Goal: Task Accomplishment & Management: Use online tool/utility

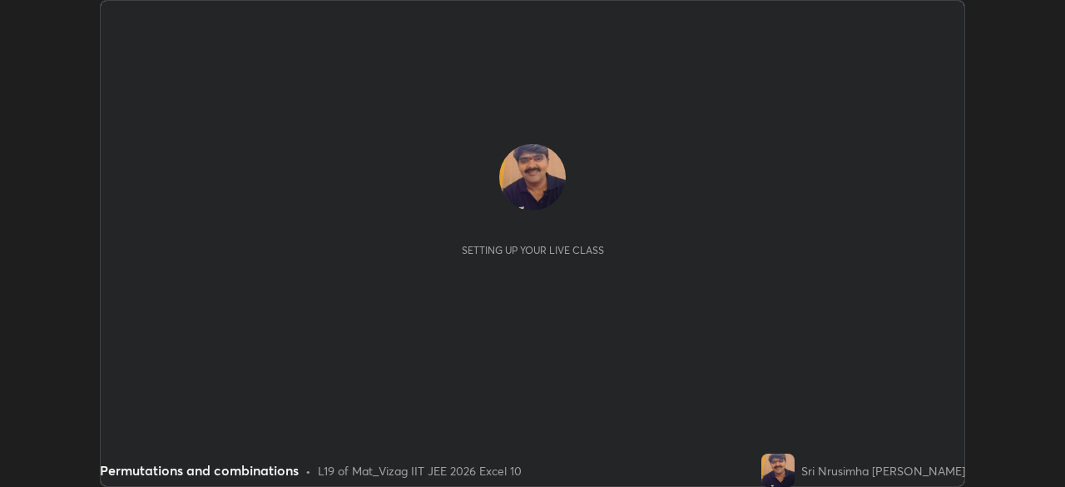
scroll to position [487, 1065]
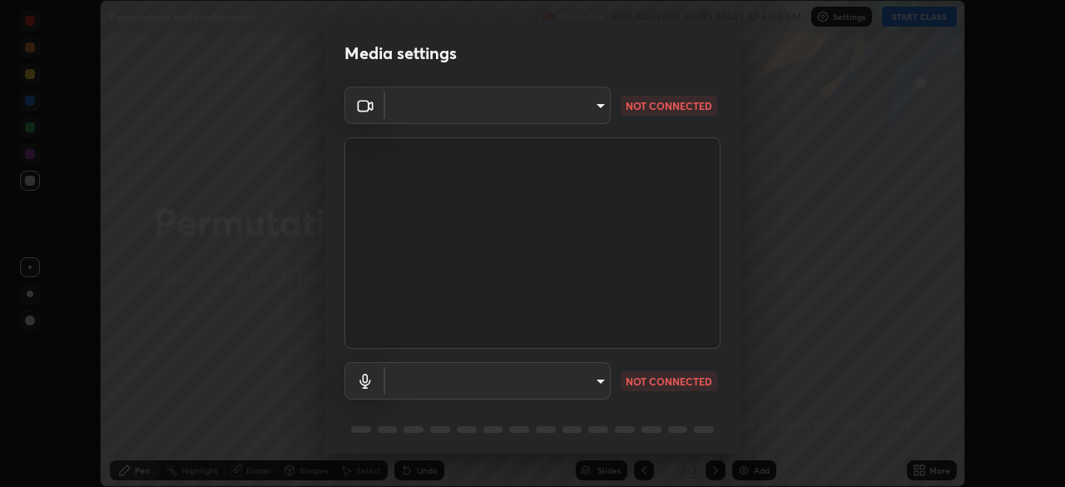
type input "b7708c8938eb645677ea8461e7e65ca52b5b38e867a8e1cbb7878e4040da6199"
type input "3738f5c19536155a400c827afd21d6780ebf81306ea690b836b1d19a53267599"
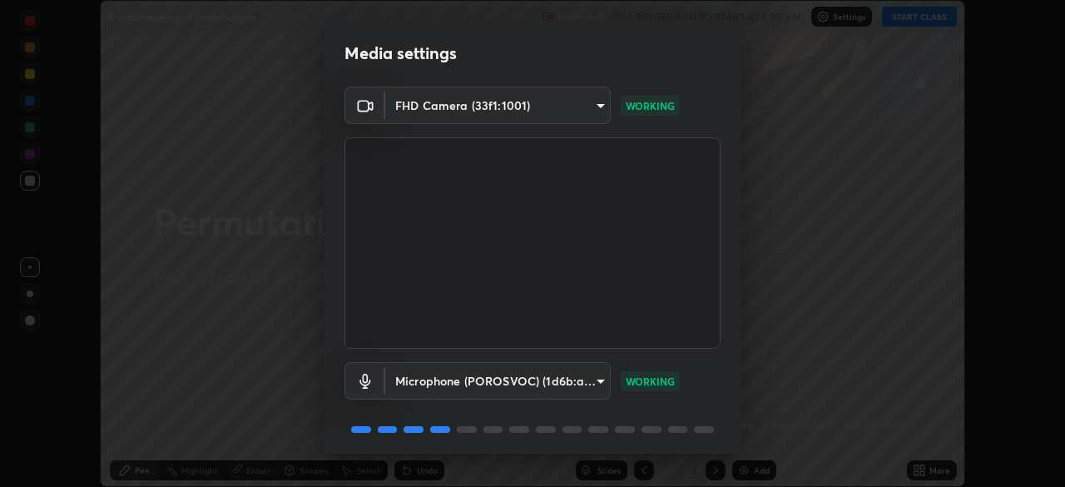
scroll to position [59, 0]
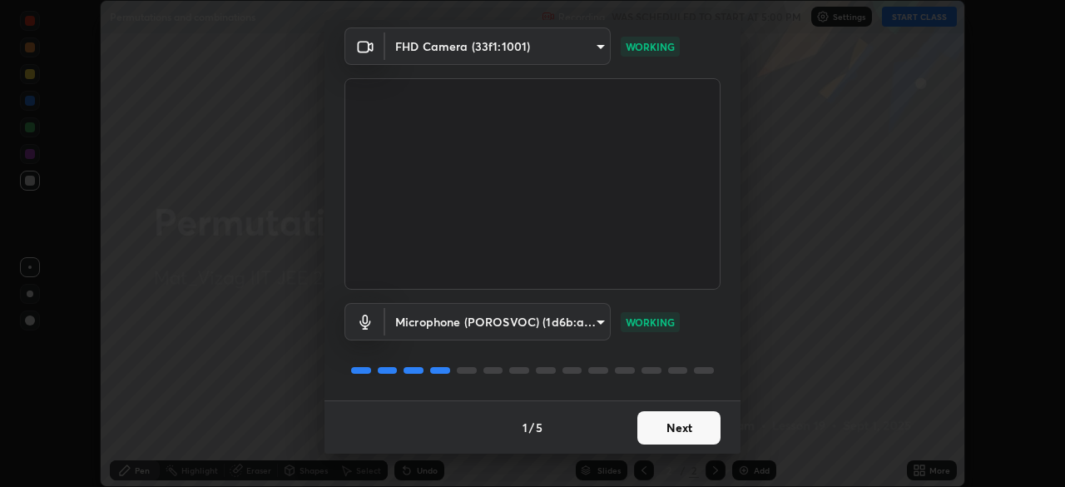
click at [686, 429] on button "Next" at bounding box center [679, 427] width 83 height 33
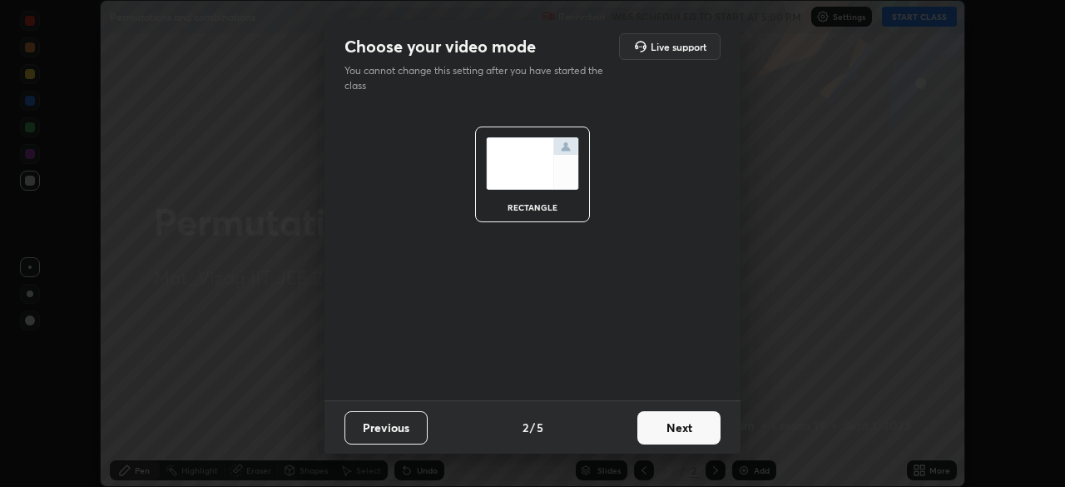
scroll to position [0, 0]
click at [678, 433] on button "Next" at bounding box center [679, 427] width 83 height 33
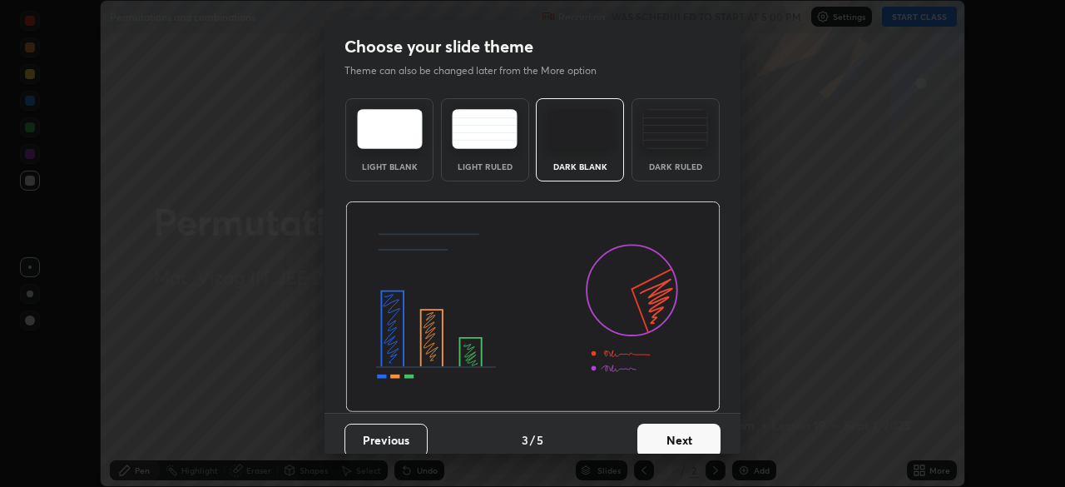
click at [678, 437] on button "Next" at bounding box center [679, 440] width 83 height 33
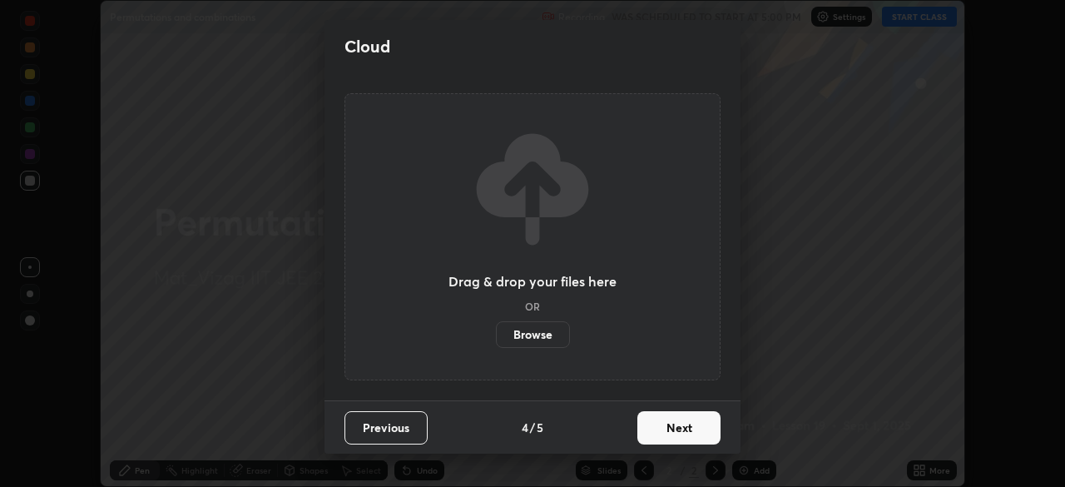
click at [676, 425] on button "Next" at bounding box center [679, 427] width 83 height 33
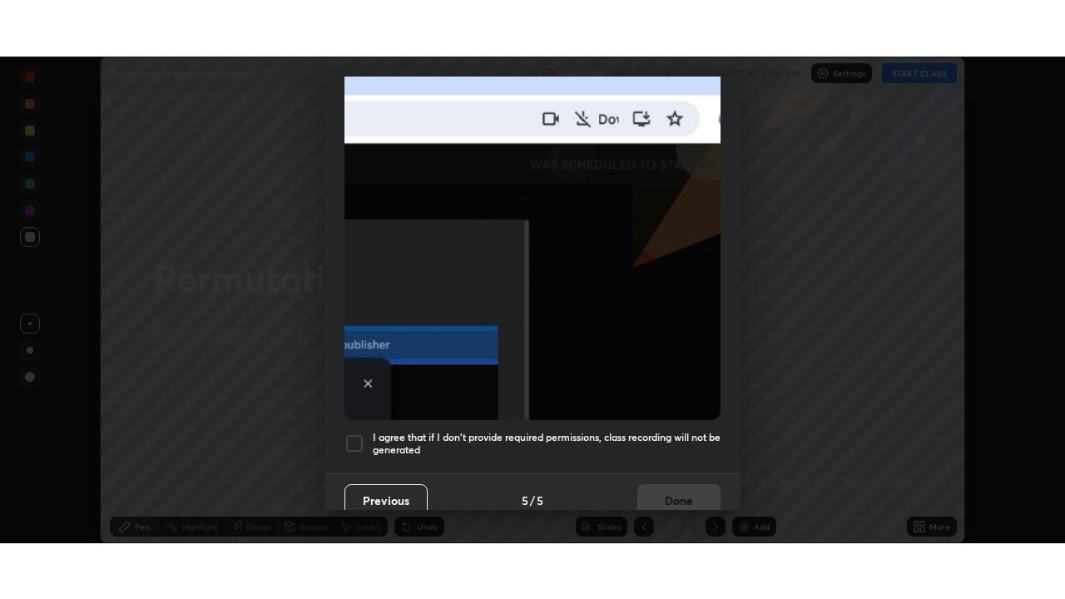
scroll to position [399, 0]
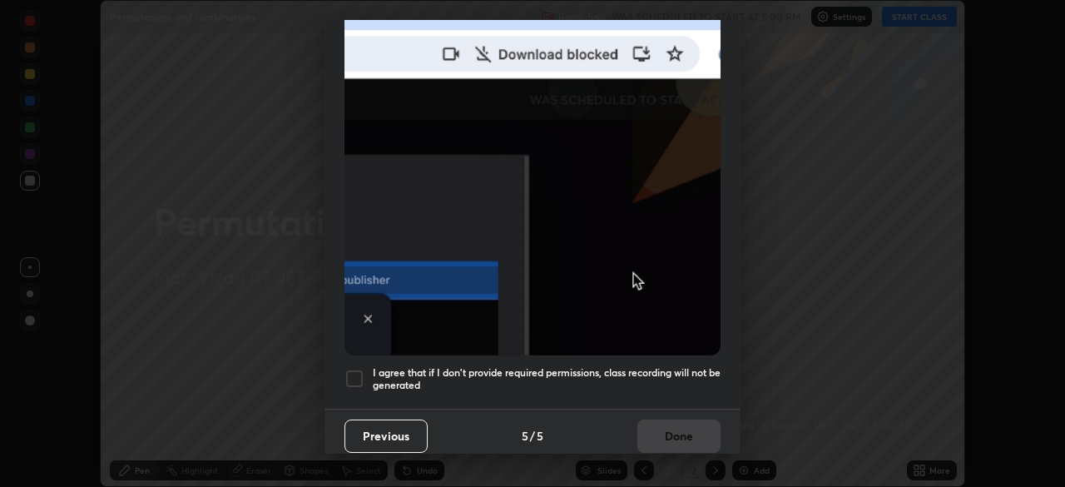
click at [356, 370] on div at bounding box center [355, 379] width 20 height 20
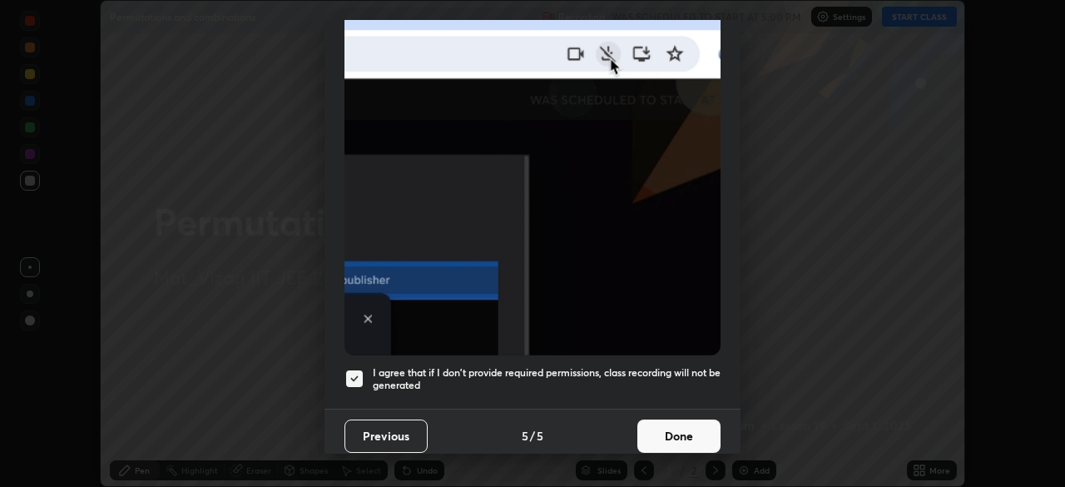
click at [657, 419] on button "Done" at bounding box center [679, 435] width 83 height 33
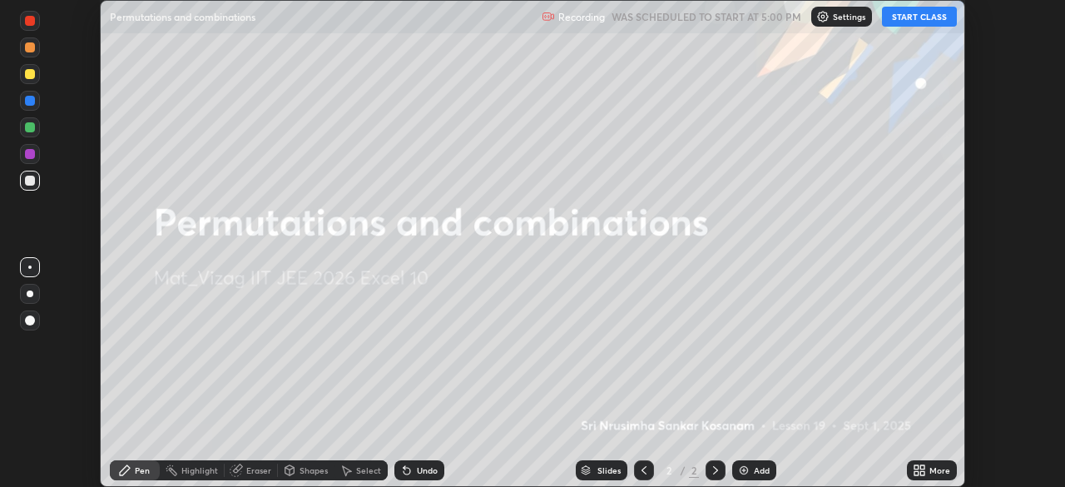
click at [923, 469] on icon at bounding box center [923, 467] width 4 height 4
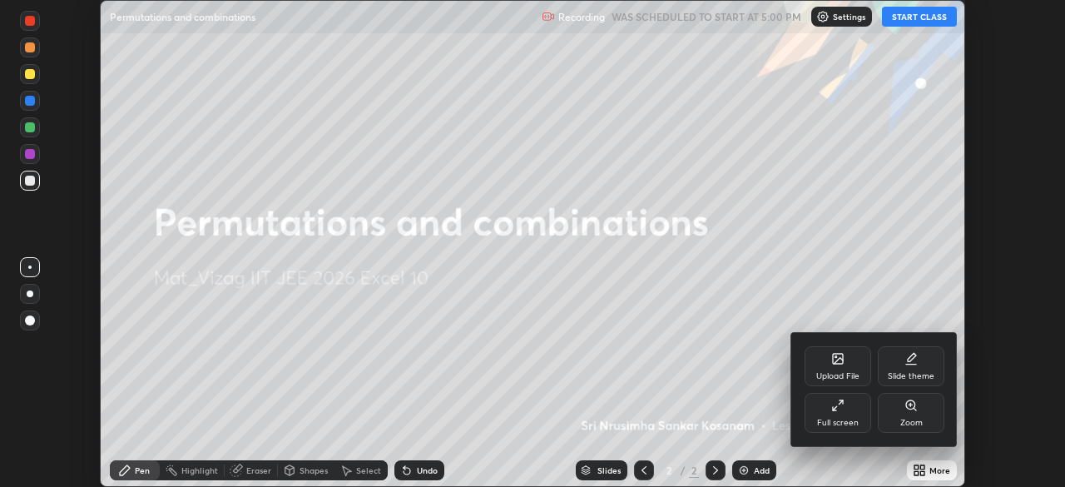
click at [843, 415] on div "Full screen" at bounding box center [838, 413] width 67 height 40
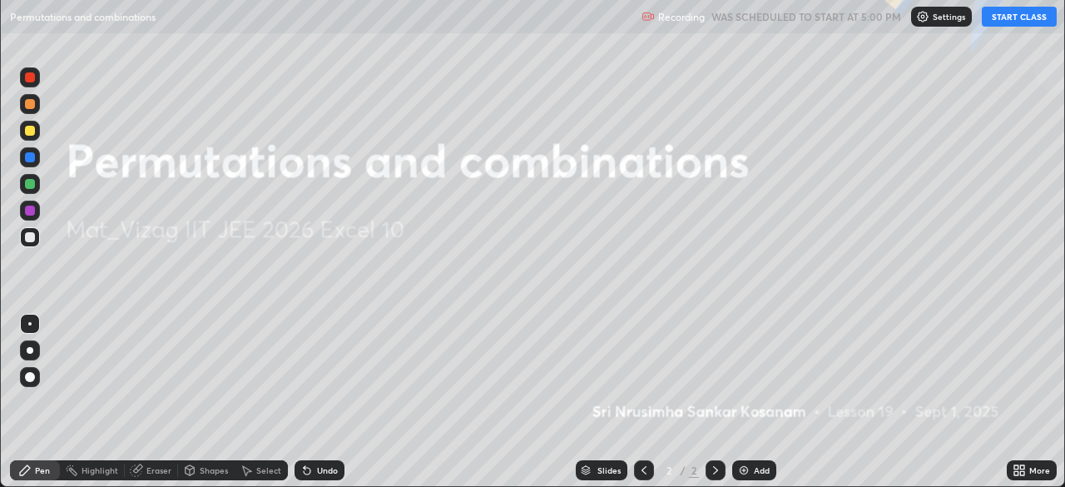
scroll to position [599, 1065]
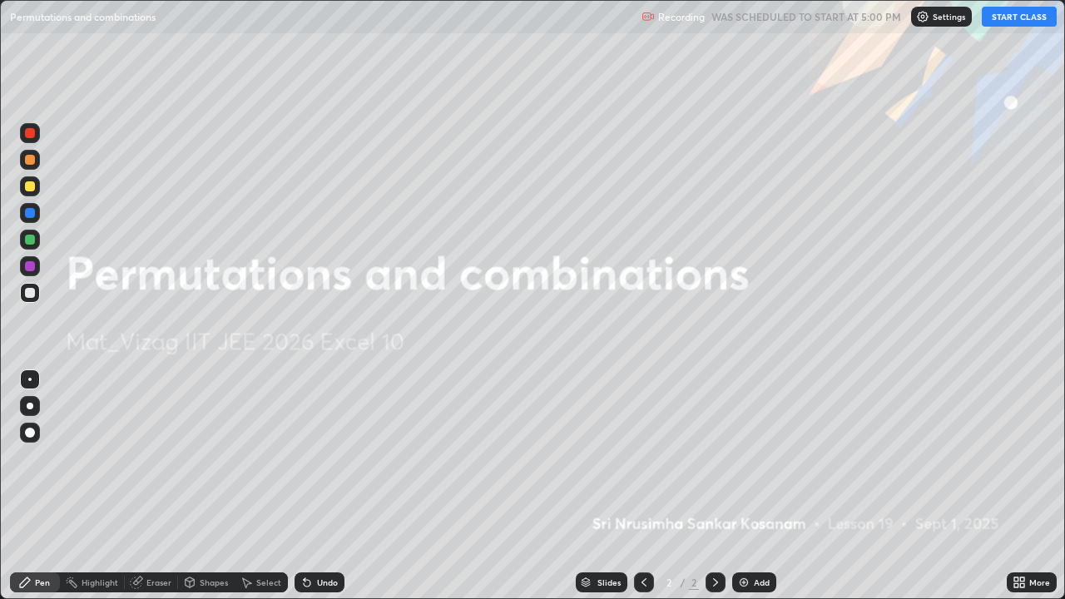
click at [1020, 20] on button "START CLASS" at bounding box center [1019, 17] width 75 height 20
click at [767, 486] on div "Add" at bounding box center [754, 583] width 44 height 20
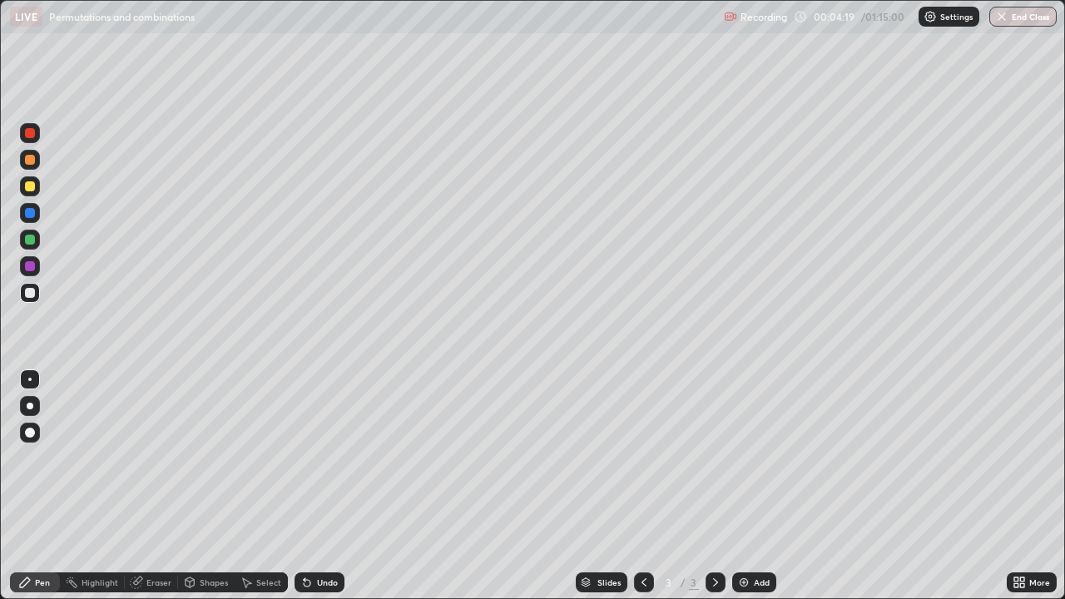
click at [319, 486] on div "Undo" at bounding box center [327, 582] width 21 height 8
click at [322, 486] on div "Undo" at bounding box center [327, 582] width 21 height 8
click at [318, 486] on div "Undo" at bounding box center [320, 583] width 50 height 20
click at [311, 486] on div "Undo" at bounding box center [320, 583] width 50 height 20
click at [310, 486] on icon at bounding box center [306, 582] width 13 height 13
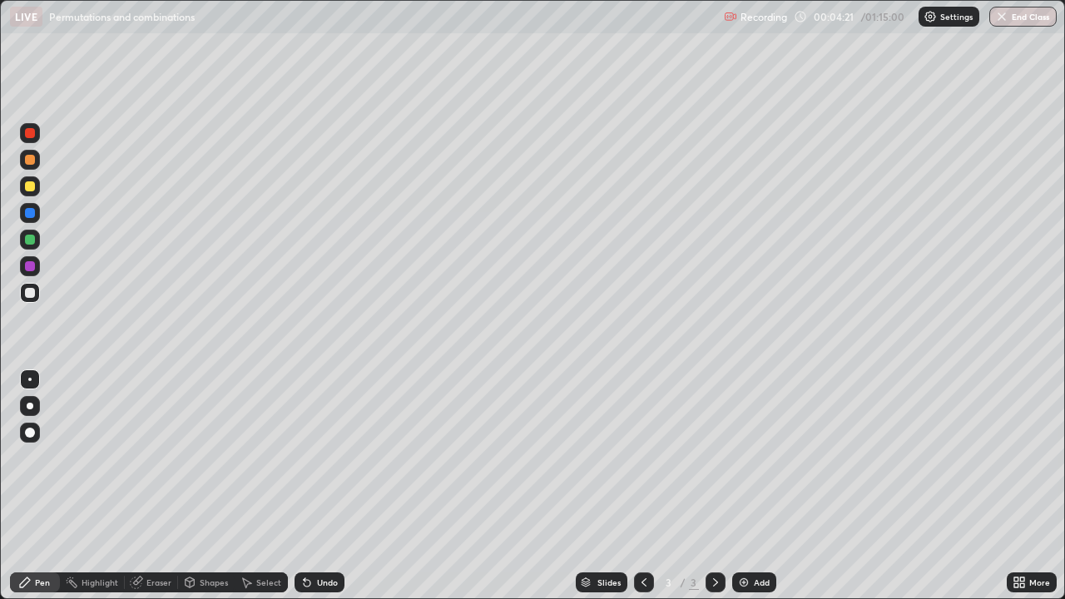
click at [306, 486] on icon at bounding box center [307, 583] width 7 height 7
click at [305, 486] on icon at bounding box center [307, 583] width 7 height 7
click at [310, 486] on icon at bounding box center [306, 582] width 13 height 13
click at [312, 486] on div "Undo" at bounding box center [320, 583] width 50 height 20
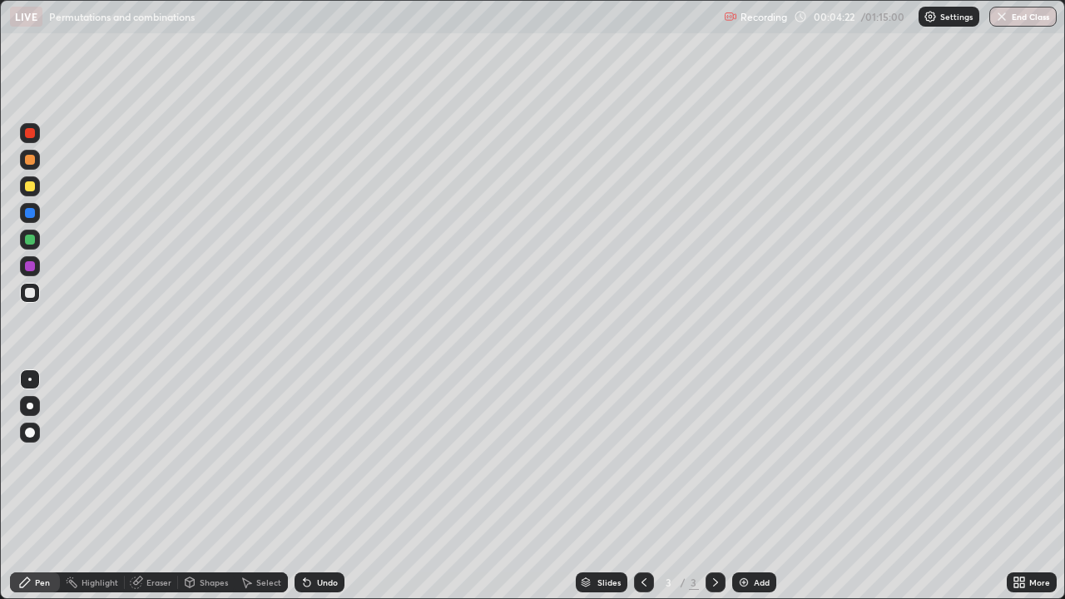
click at [311, 486] on div "Undo" at bounding box center [320, 583] width 50 height 20
click at [314, 486] on div "Undo" at bounding box center [320, 583] width 50 height 20
click at [317, 486] on div "Undo" at bounding box center [327, 582] width 21 height 8
click at [318, 486] on div "Undo" at bounding box center [320, 583] width 50 height 20
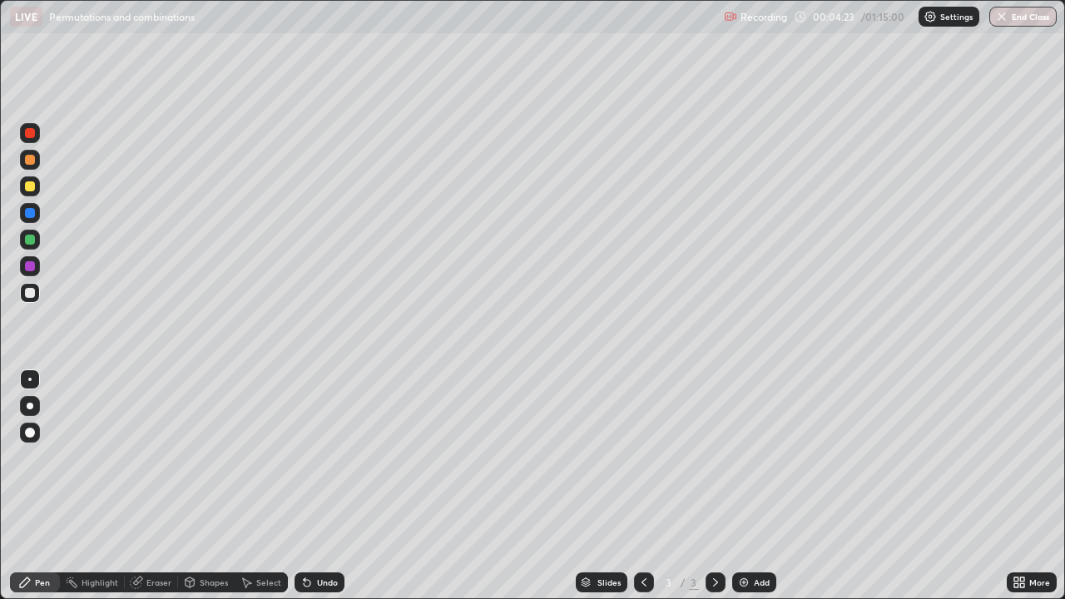
click at [319, 486] on div "Undo" at bounding box center [320, 583] width 50 height 20
click at [320, 486] on div "Undo" at bounding box center [320, 583] width 50 height 20
click at [318, 486] on div "Undo" at bounding box center [320, 583] width 50 height 20
click at [317, 486] on div "Undo" at bounding box center [320, 583] width 50 height 20
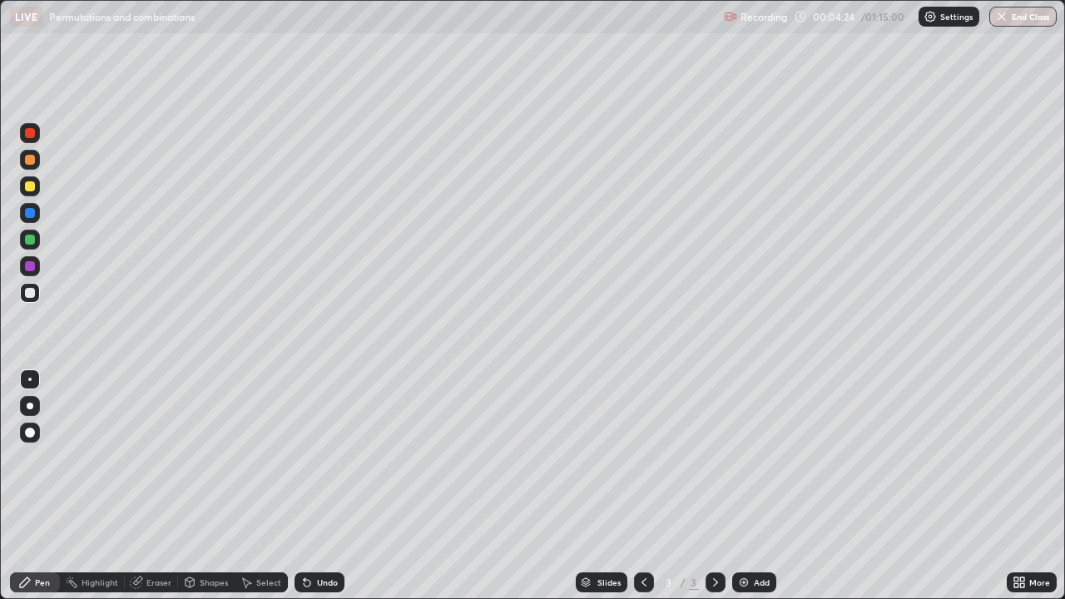
click at [316, 486] on div "Undo" at bounding box center [320, 583] width 50 height 20
click at [315, 486] on div "Undo" at bounding box center [320, 583] width 50 height 20
click at [314, 486] on div "Undo" at bounding box center [320, 583] width 50 height 20
click at [311, 486] on div "Undo" at bounding box center [320, 583] width 50 height 20
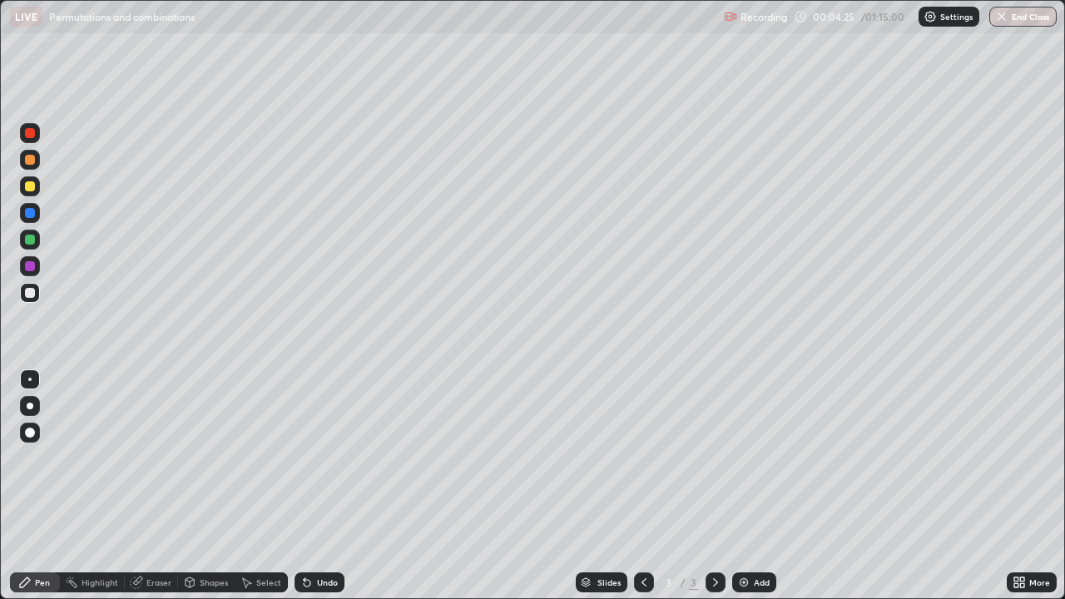
click at [309, 486] on icon at bounding box center [306, 582] width 13 height 13
click at [310, 486] on icon at bounding box center [306, 582] width 13 height 13
click at [311, 486] on div "Undo" at bounding box center [320, 583] width 50 height 20
click at [317, 486] on div "Undo" at bounding box center [327, 582] width 21 height 8
click at [314, 486] on div "Undo" at bounding box center [320, 583] width 50 height 20
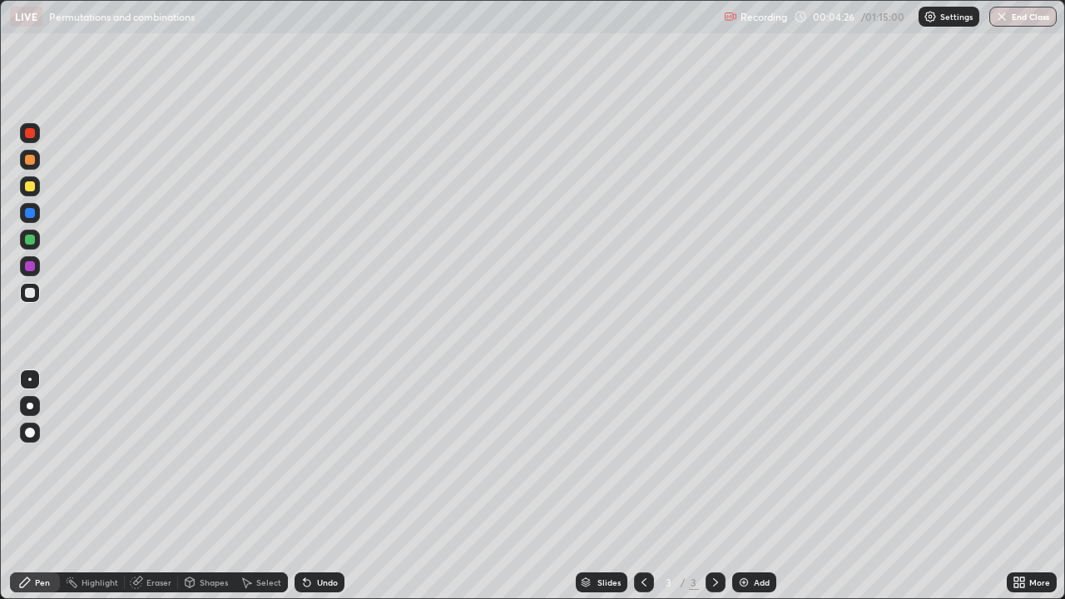
click at [313, 486] on div "Undo" at bounding box center [320, 583] width 50 height 20
click at [752, 486] on div "Add" at bounding box center [754, 583] width 44 height 20
click at [320, 486] on div "Undo" at bounding box center [327, 582] width 21 height 8
click at [146, 486] on div "Eraser" at bounding box center [158, 582] width 25 height 8
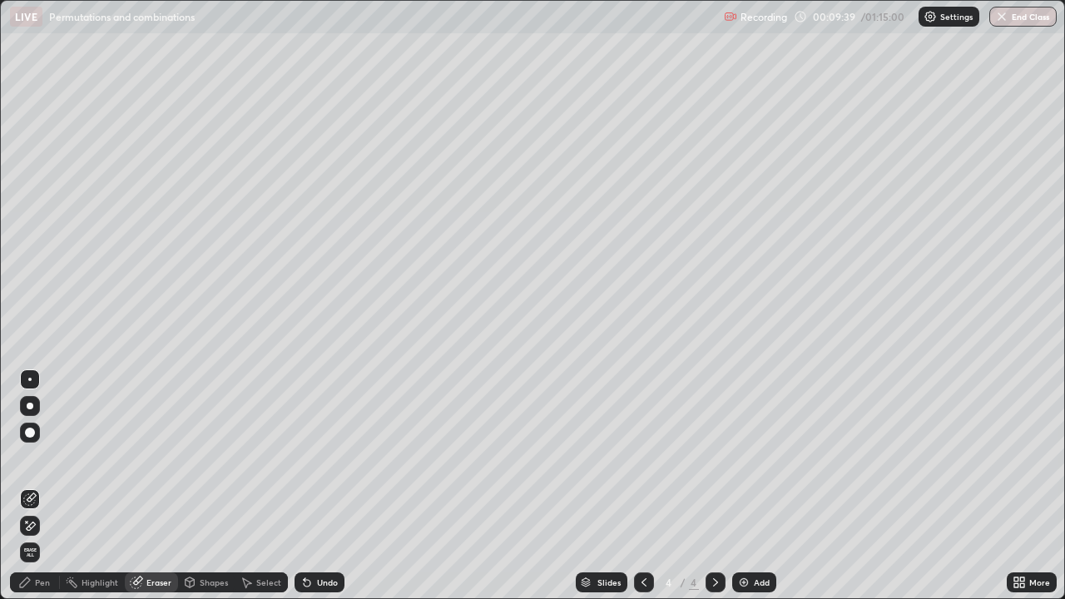
click at [32, 486] on icon at bounding box center [29, 526] width 13 height 14
click at [44, 486] on div "Pen" at bounding box center [42, 582] width 15 height 8
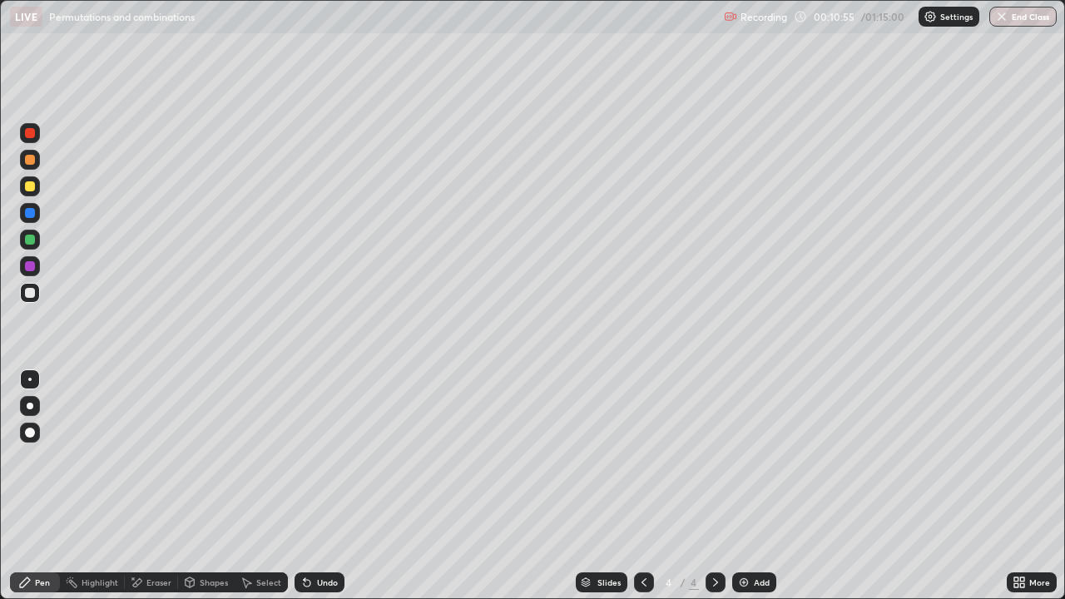
click at [643, 486] on icon at bounding box center [644, 582] width 13 height 13
click at [713, 486] on icon at bounding box center [715, 582] width 13 height 13
click at [643, 486] on icon at bounding box center [644, 582] width 13 height 13
click at [320, 486] on div "Undo" at bounding box center [320, 583] width 50 height 20
click at [326, 486] on div "Undo" at bounding box center [327, 582] width 21 height 8
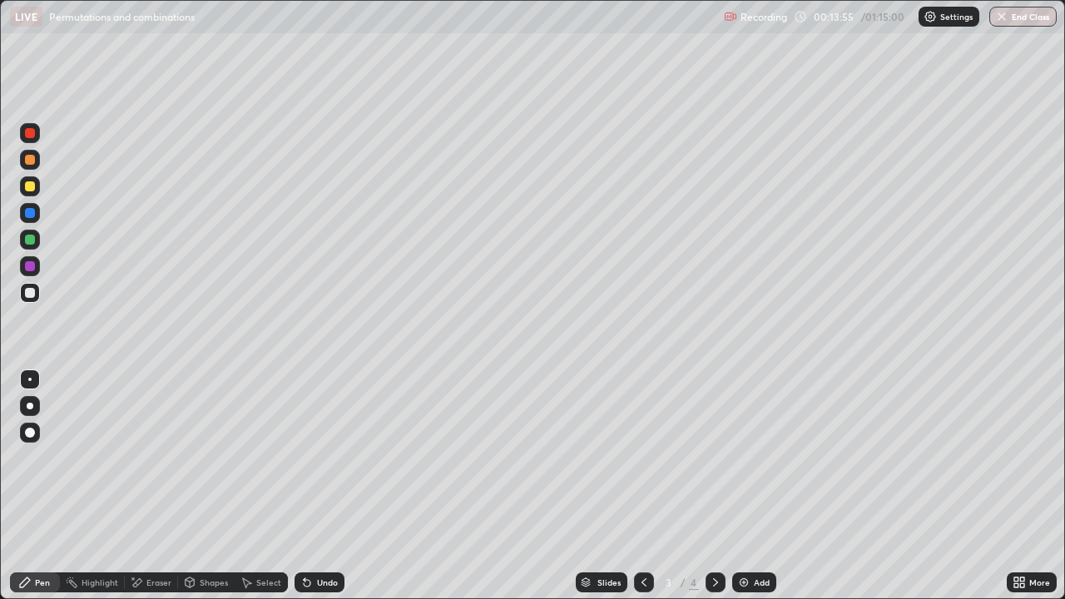
click at [326, 486] on div "Undo" at bounding box center [327, 582] width 21 height 8
click at [159, 486] on div "Eraser" at bounding box center [158, 582] width 25 height 8
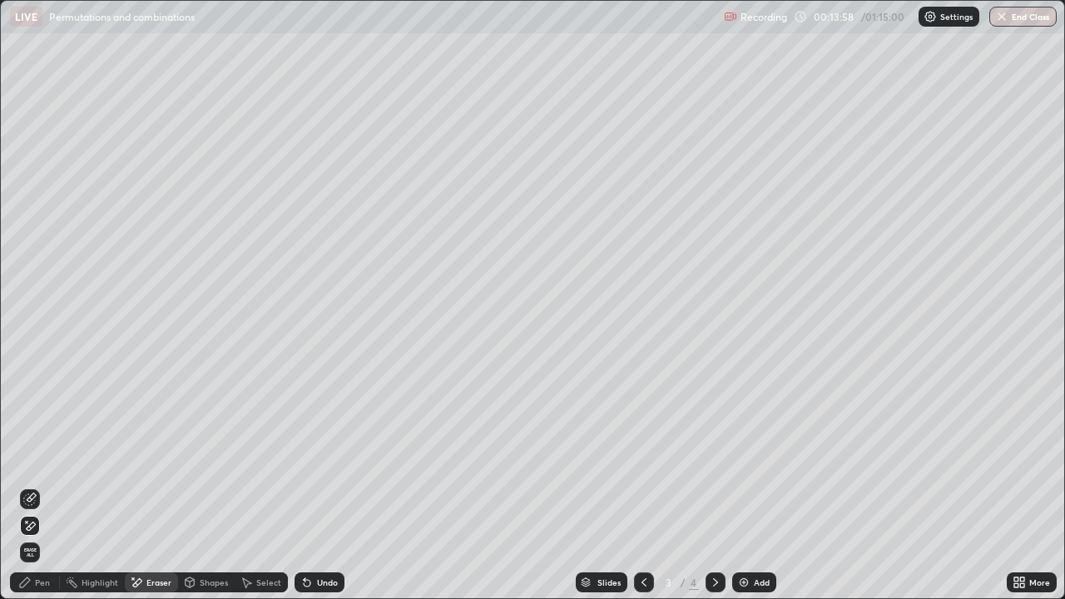
click at [33, 486] on icon at bounding box center [29, 526] width 13 height 14
click at [52, 486] on div "Pen" at bounding box center [35, 583] width 50 height 20
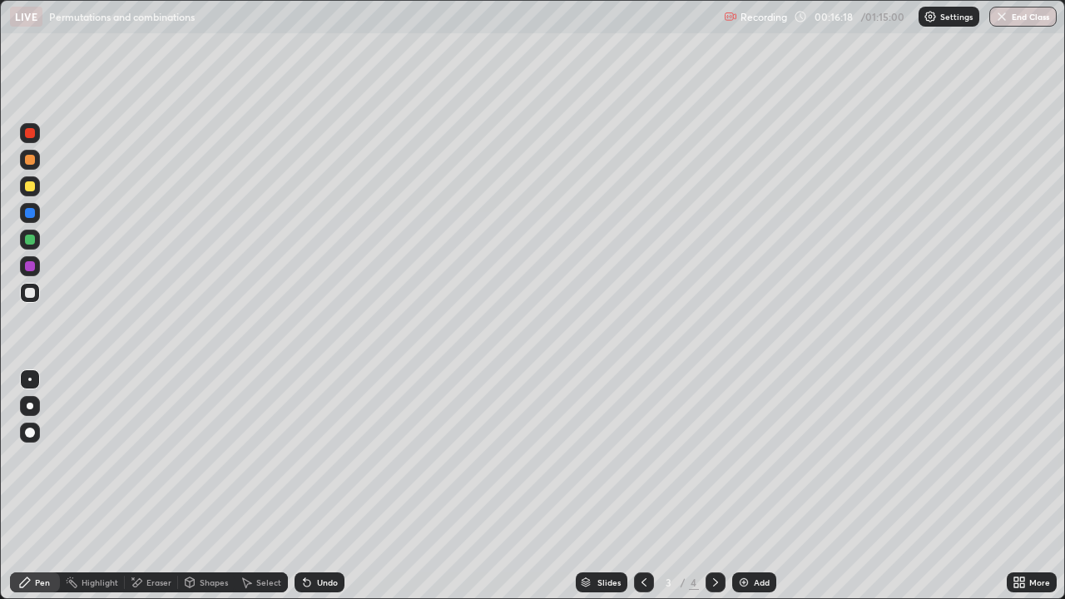
click at [755, 486] on div "Add" at bounding box center [762, 582] width 16 height 8
click at [712, 486] on icon at bounding box center [715, 582] width 13 height 13
click at [754, 486] on div "Add" at bounding box center [754, 583] width 44 height 20
click at [643, 486] on icon at bounding box center [644, 582] width 13 height 13
click at [640, 486] on icon at bounding box center [644, 582] width 13 height 13
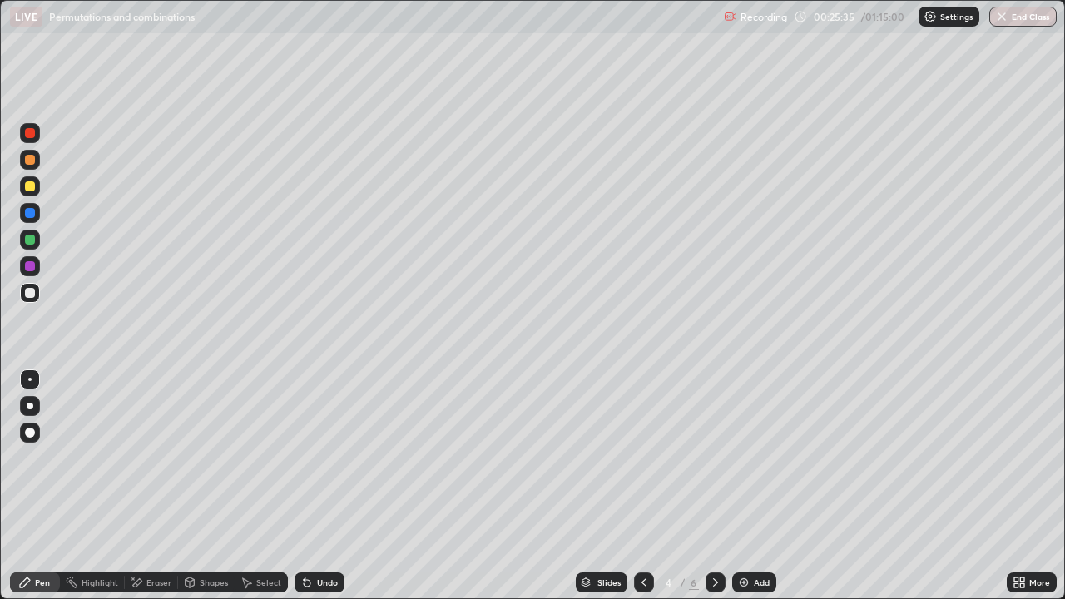
click at [714, 486] on icon at bounding box center [715, 582] width 13 height 13
click at [714, 486] on icon at bounding box center [715, 582] width 5 height 8
click at [749, 486] on div "Add" at bounding box center [754, 583] width 44 height 20
click at [322, 486] on div "Undo" at bounding box center [327, 582] width 21 height 8
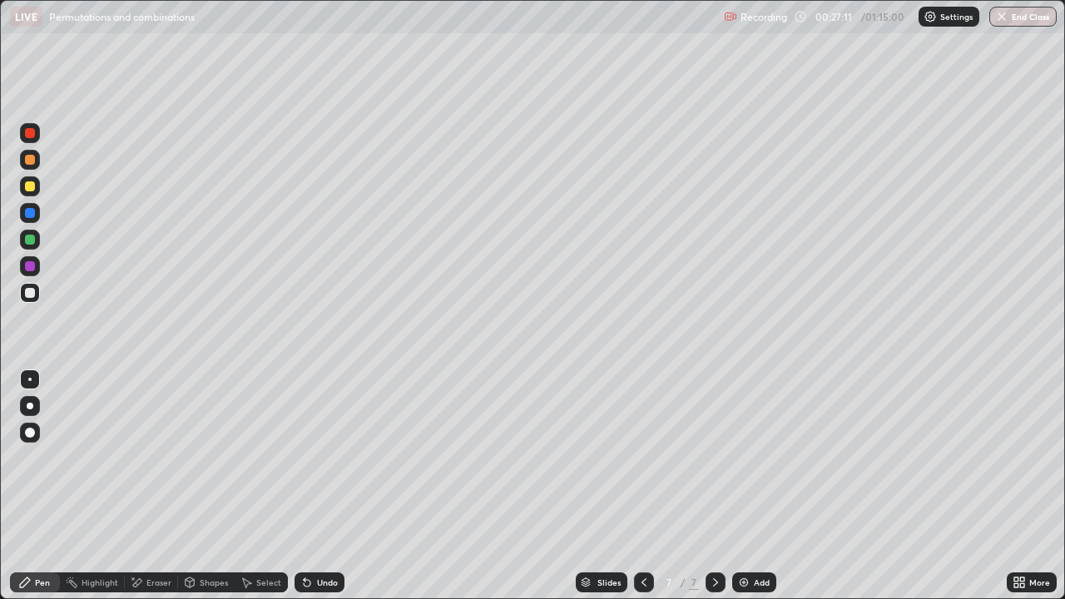
click at [320, 486] on div "Undo" at bounding box center [327, 582] width 21 height 8
click at [317, 486] on div "Undo" at bounding box center [327, 582] width 21 height 8
click at [311, 486] on div "Undo" at bounding box center [320, 583] width 50 height 20
click at [322, 486] on div "Undo" at bounding box center [327, 582] width 21 height 8
click at [738, 486] on img at bounding box center [743, 582] width 13 height 13
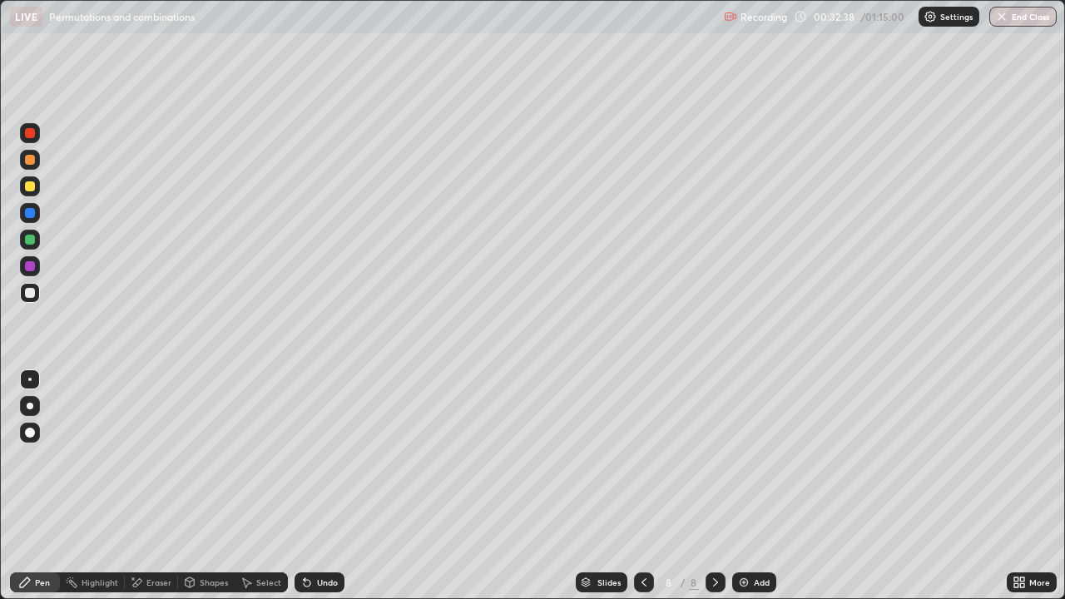
click at [750, 486] on div "Add" at bounding box center [754, 583] width 44 height 20
click at [754, 486] on div "Add" at bounding box center [762, 582] width 16 height 8
click at [319, 486] on div "Undo" at bounding box center [327, 582] width 21 height 8
click at [320, 486] on div "Undo" at bounding box center [327, 582] width 21 height 8
click at [321, 486] on div "Undo" at bounding box center [320, 583] width 50 height 20
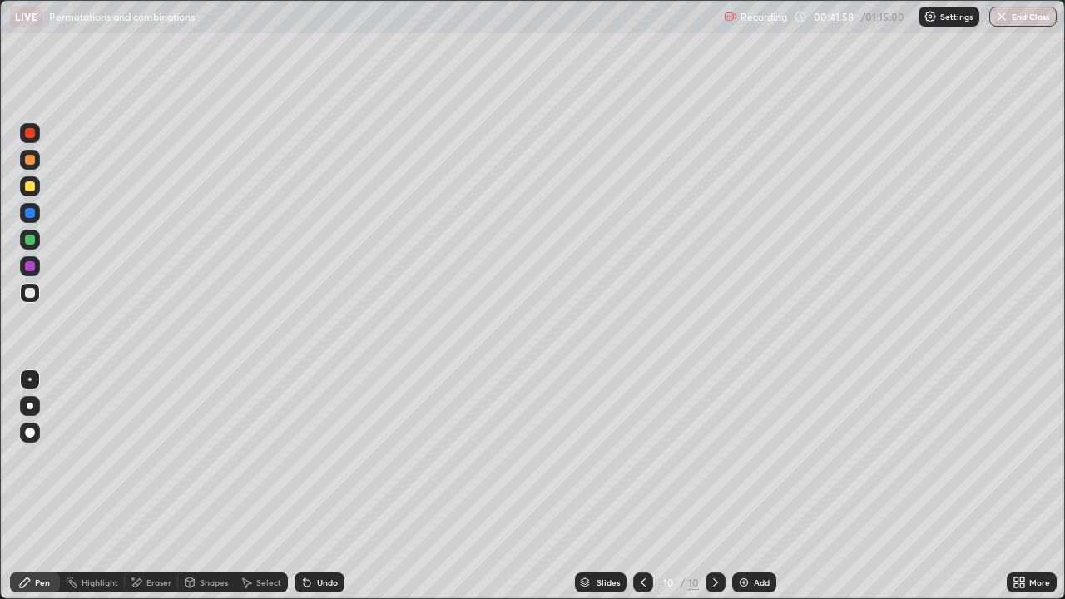
click at [322, 486] on div "Undo" at bounding box center [327, 582] width 21 height 8
click at [325, 486] on div "Undo" at bounding box center [327, 582] width 21 height 8
click at [323, 486] on div "Undo" at bounding box center [327, 582] width 21 height 8
click at [323, 486] on div "Undo" at bounding box center [320, 583] width 50 height 20
click at [643, 486] on icon at bounding box center [643, 582] width 13 height 13
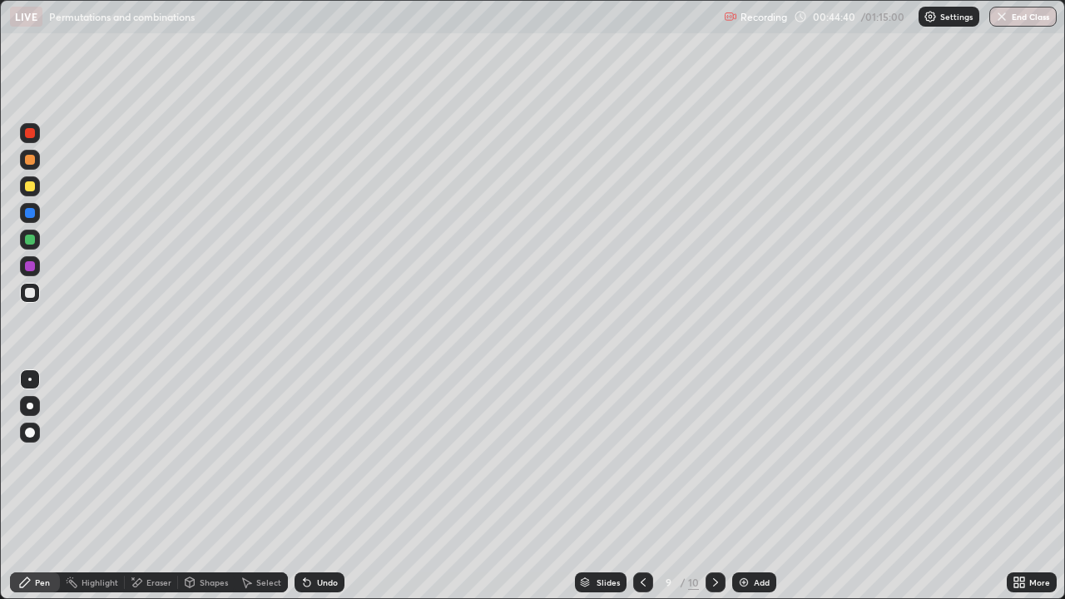
click at [723, 486] on div at bounding box center [716, 583] width 20 height 20
click at [715, 486] on icon at bounding box center [715, 582] width 5 height 8
click at [741, 486] on img at bounding box center [743, 582] width 13 height 13
click at [1036, 9] on button "End Class" at bounding box center [1023, 17] width 67 height 20
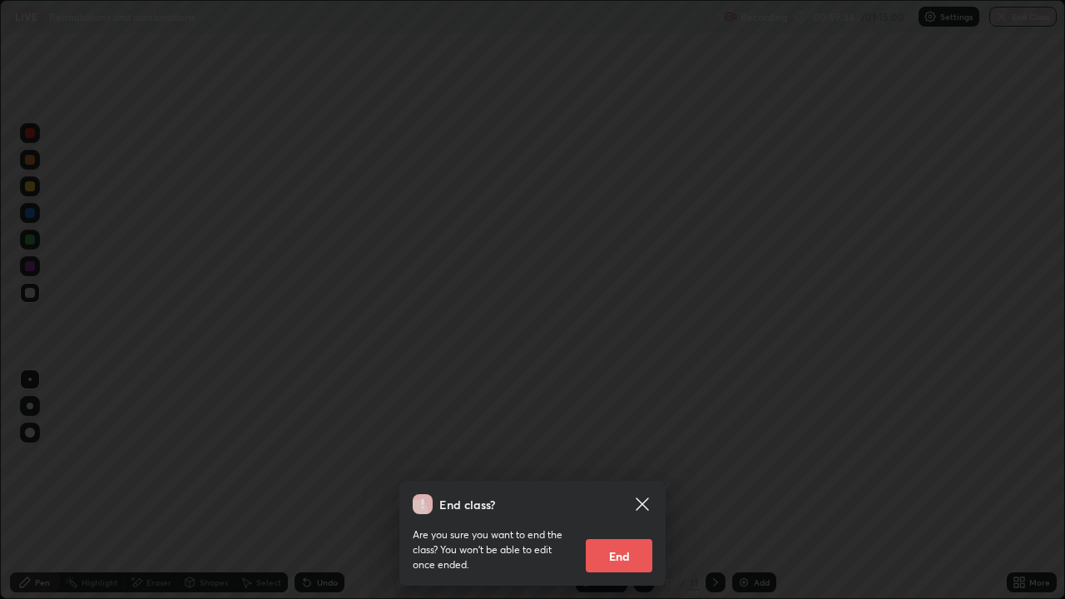
click at [621, 486] on button "End" at bounding box center [619, 555] width 67 height 33
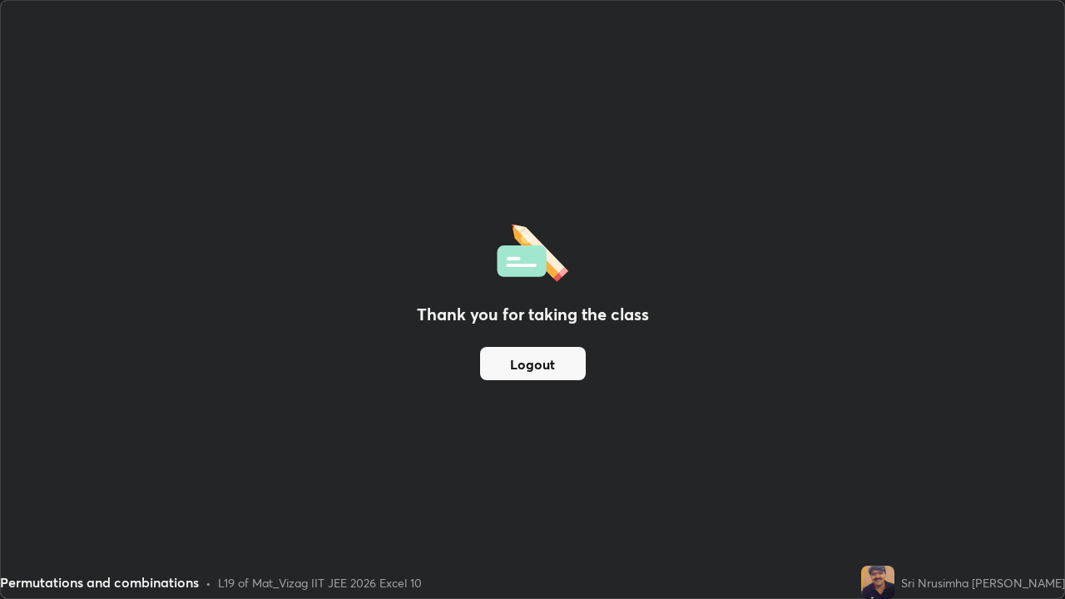
click at [531, 369] on button "Logout" at bounding box center [533, 363] width 106 height 33
click at [529, 365] on button "Logout" at bounding box center [533, 363] width 106 height 33
click at [540, 370] on button "Logout" at bounding box center [533, 363] width 106 height 33
click at [543, 367] on button "Logout" at bounding box center [533, 363] width 106 height 33
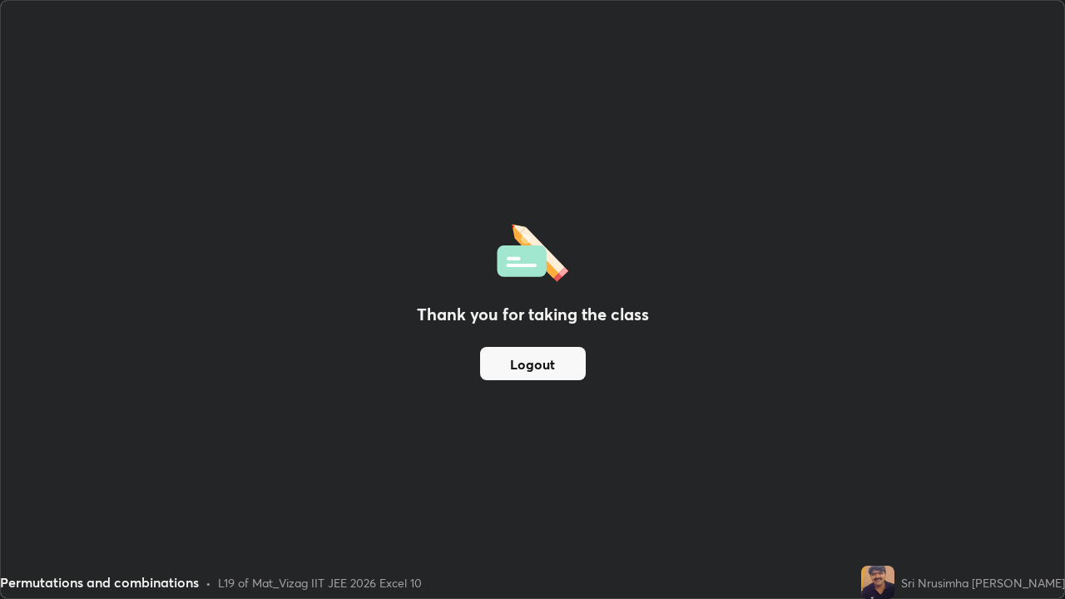
click at [893, 486] on img at bounding box center [877, 582] width 33 height 33
click at [638, 486] on div "Thank you for taking the class Logout" at bounding box center [533, 300] width 1064 height 598
click at [521, 365] on button "Logout" at bounding box center [533, 363] width 106 height 33
click at [349, 486] on div "L19 of Mat_Vizag IIT JEE 2026 Excel 10" at bounding box center [320, 582] width 204 height 17
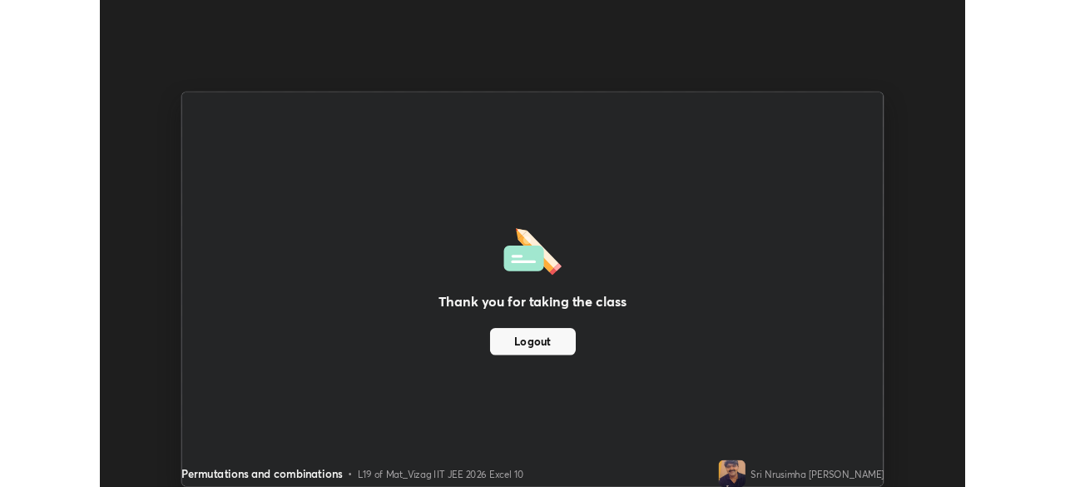
scroll to position [82746, 82168]
